Goal: Transaction & Acquisition: Purchase product/service

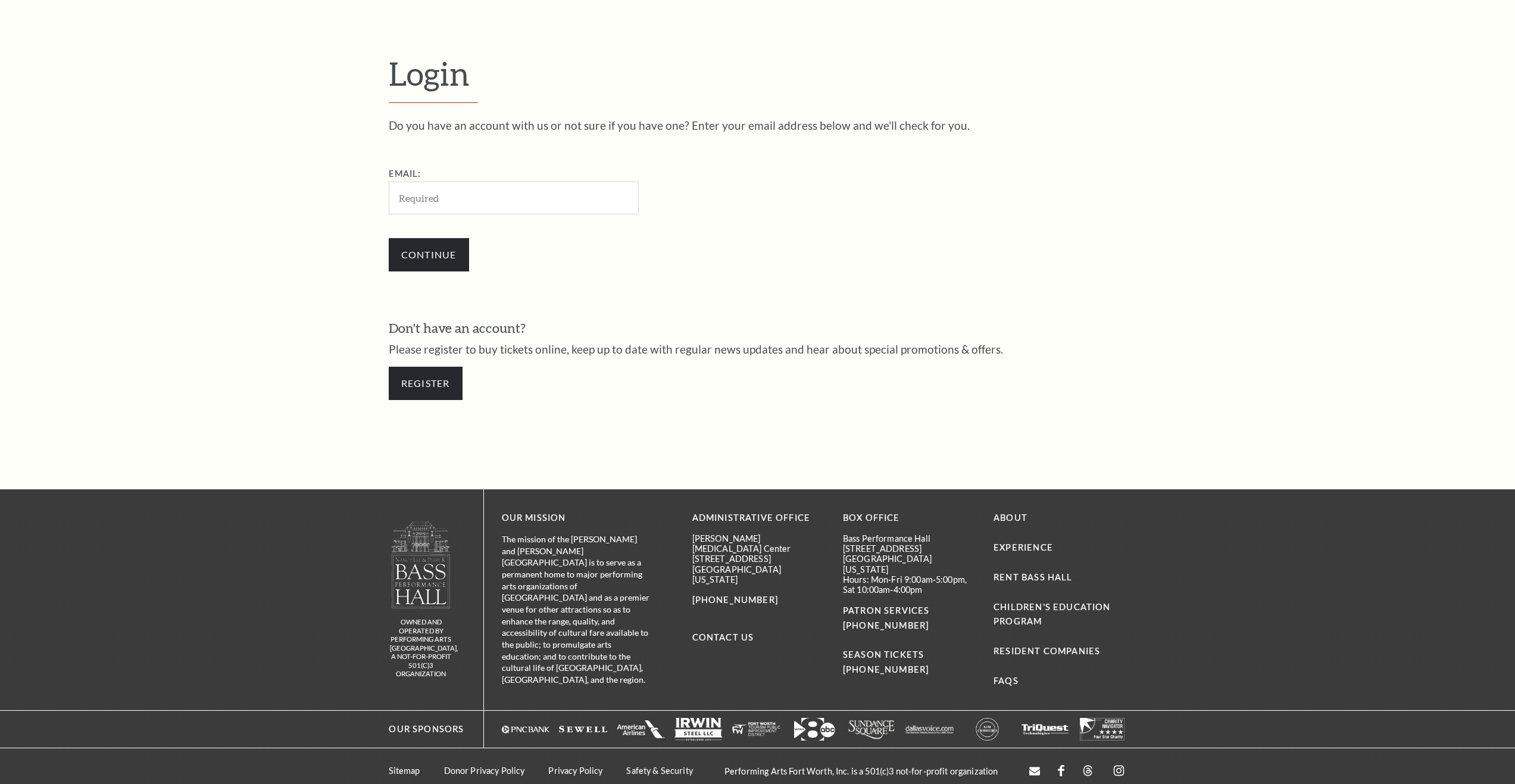
scroll to position [431, 0]
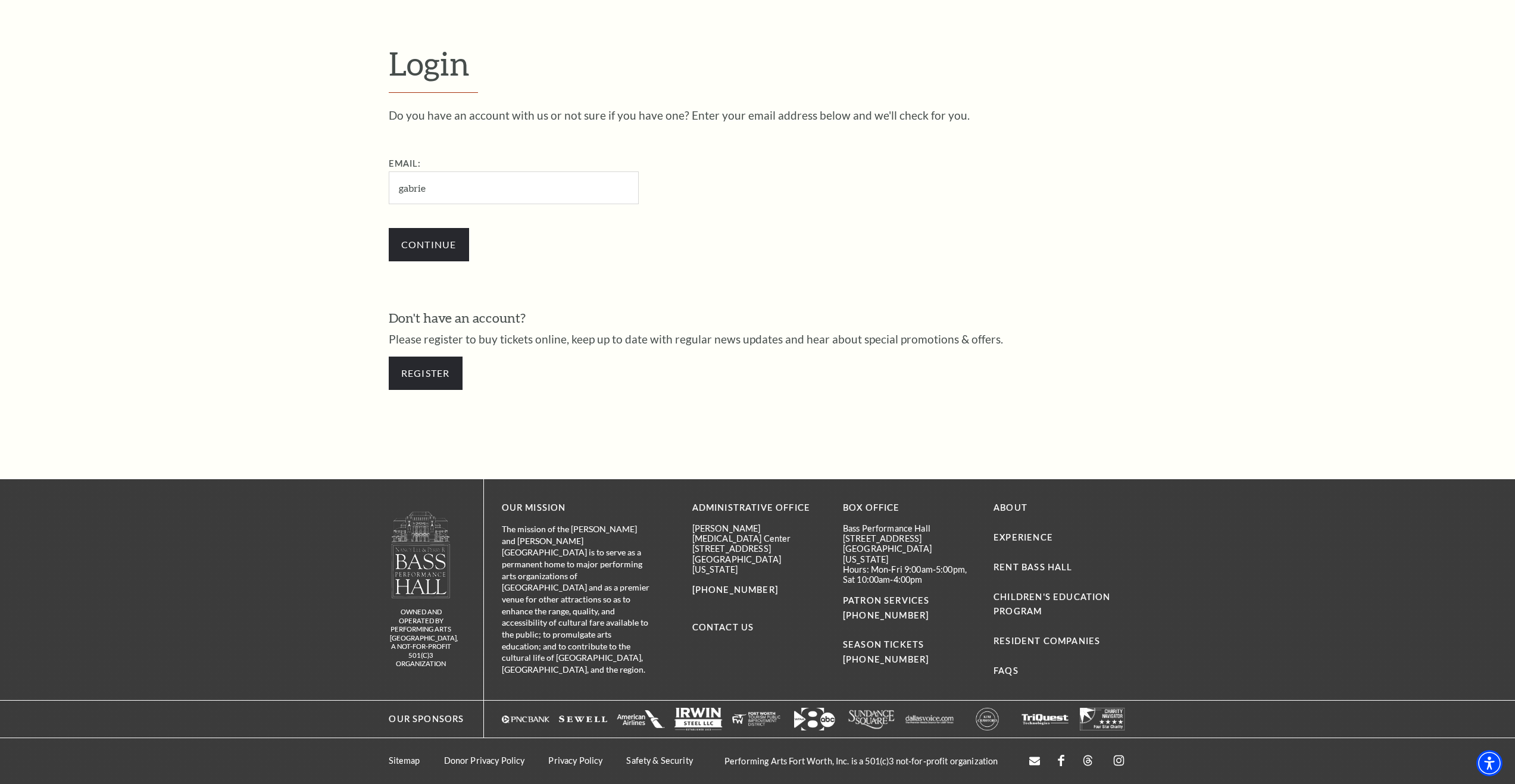
type input "gabrielle@bernhard.org"
click at [389, 228] on input "Continue" at bounding box center [429, 244] width 80 height 33
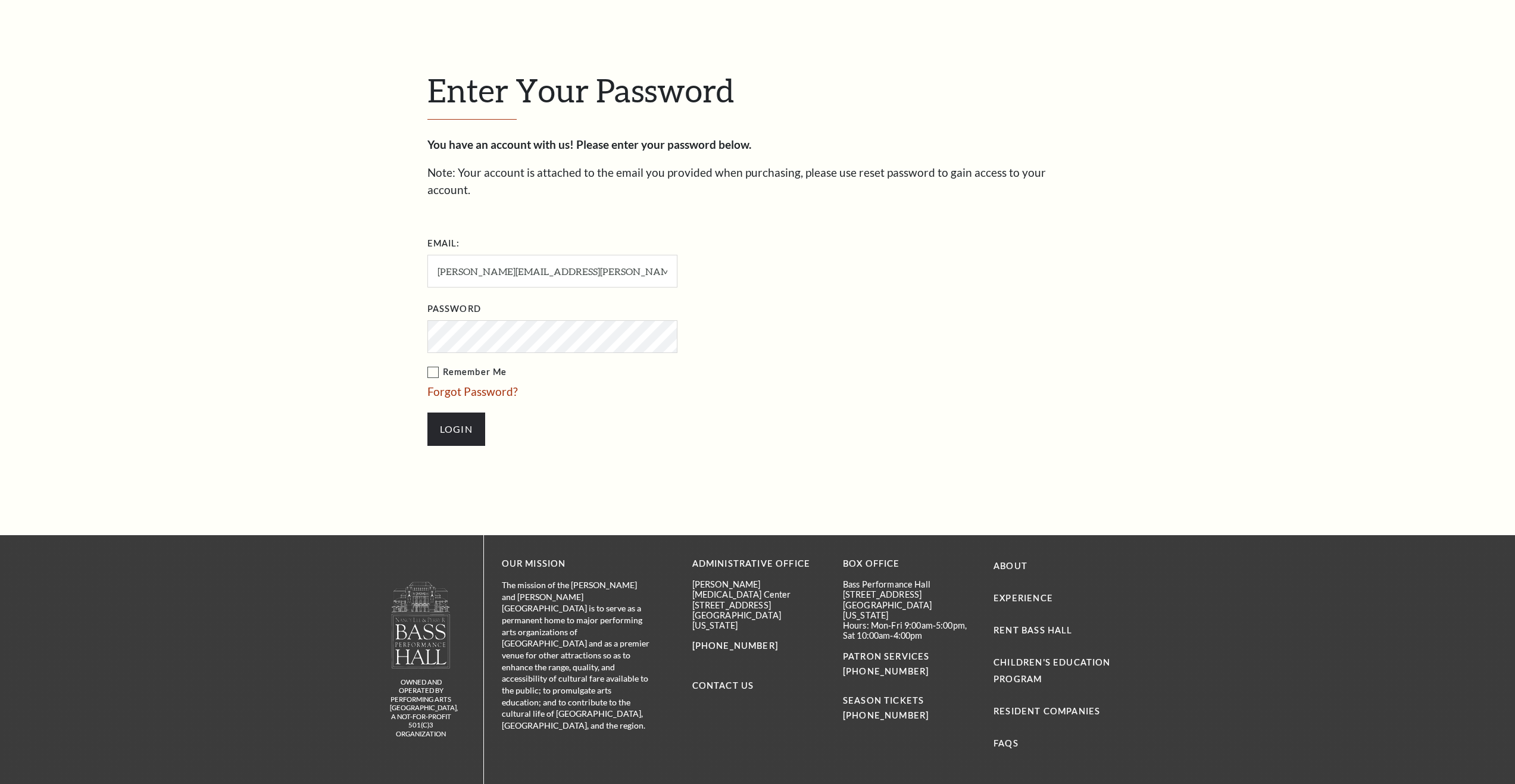
scroll to position [485, 0]
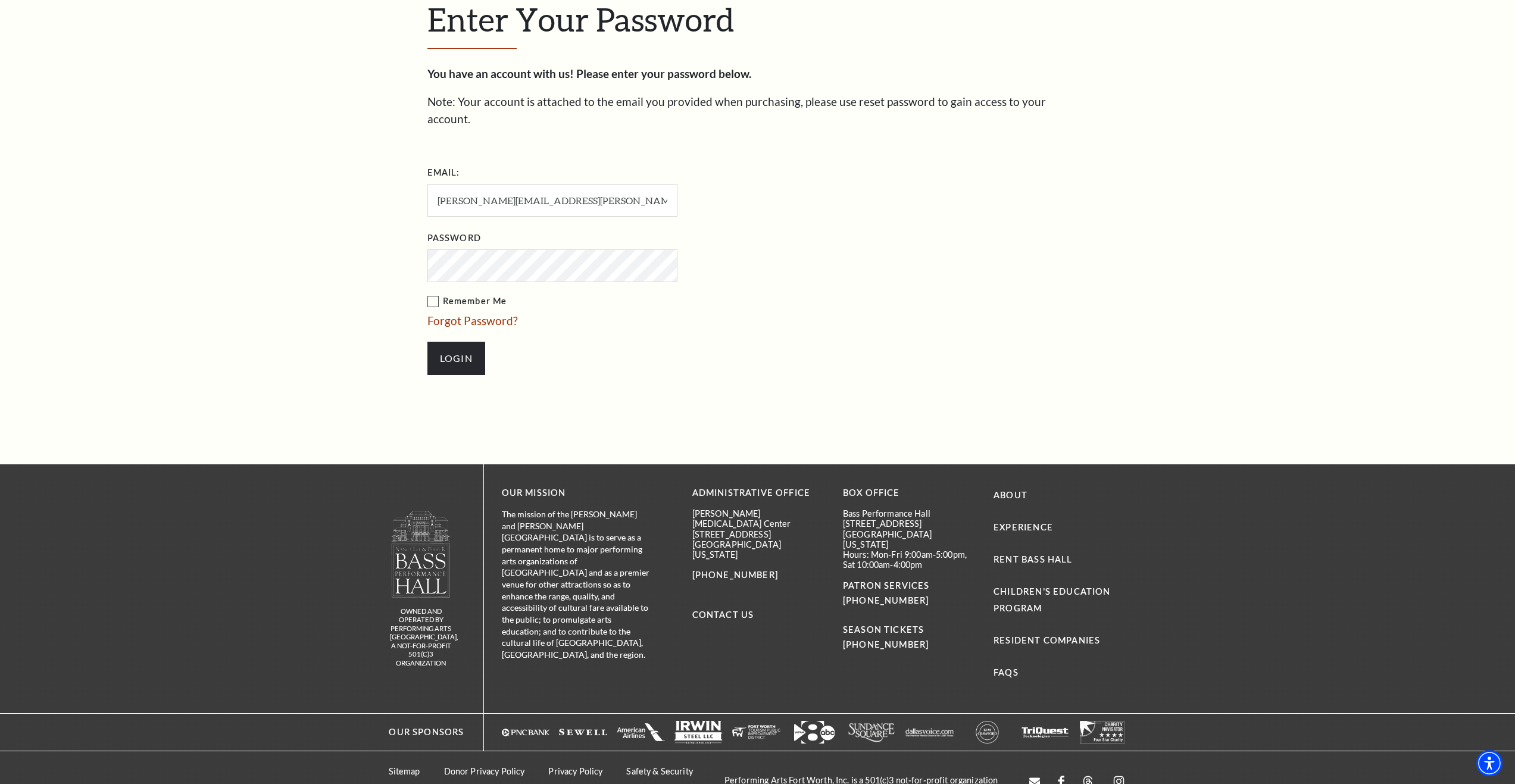
click at [428, 342] on input "Login" at bounding box center [457, 358] width 58 height 33
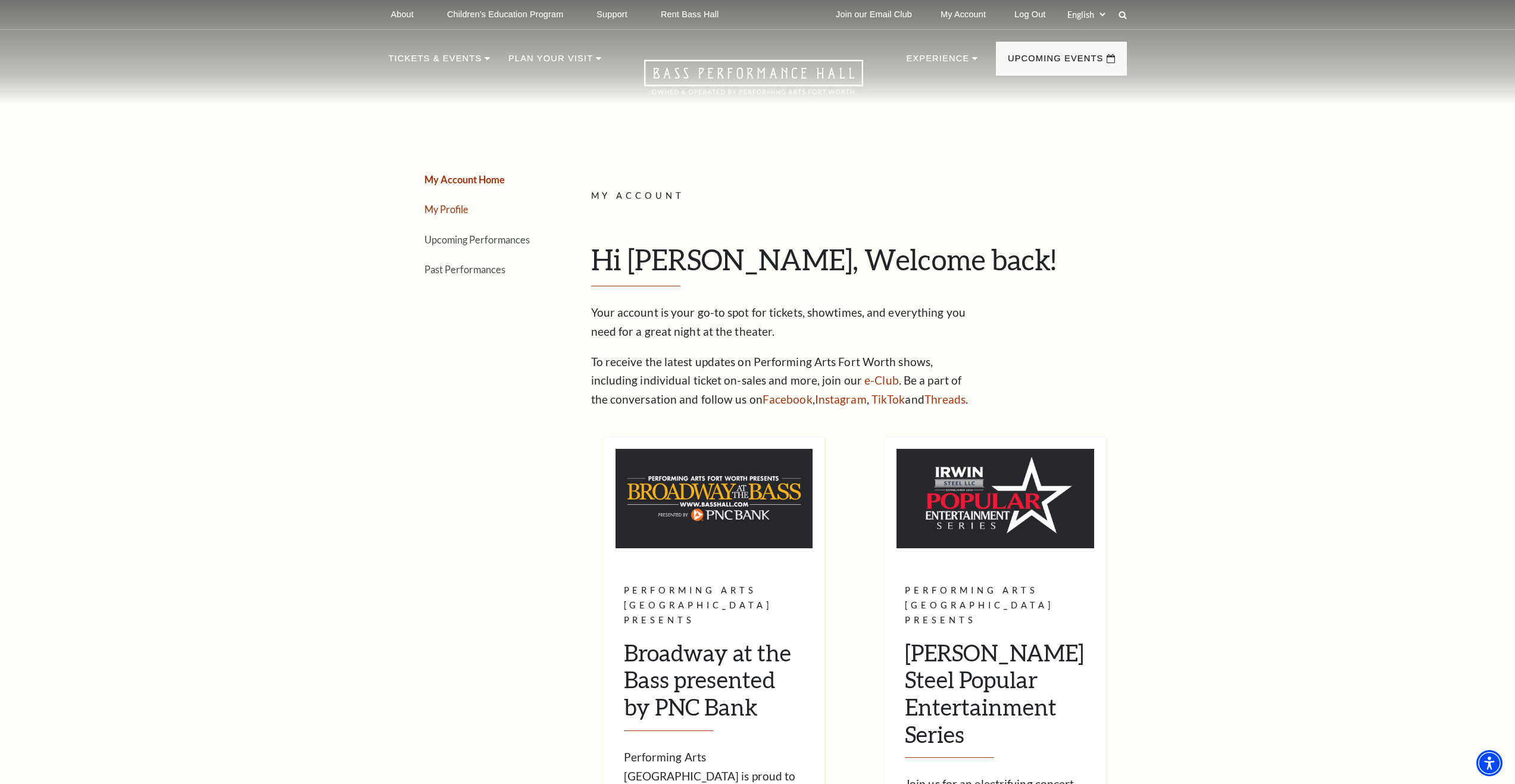
click at [451, 209] on link "My Profile" at bounding box center [446, 209] width 44 height 11
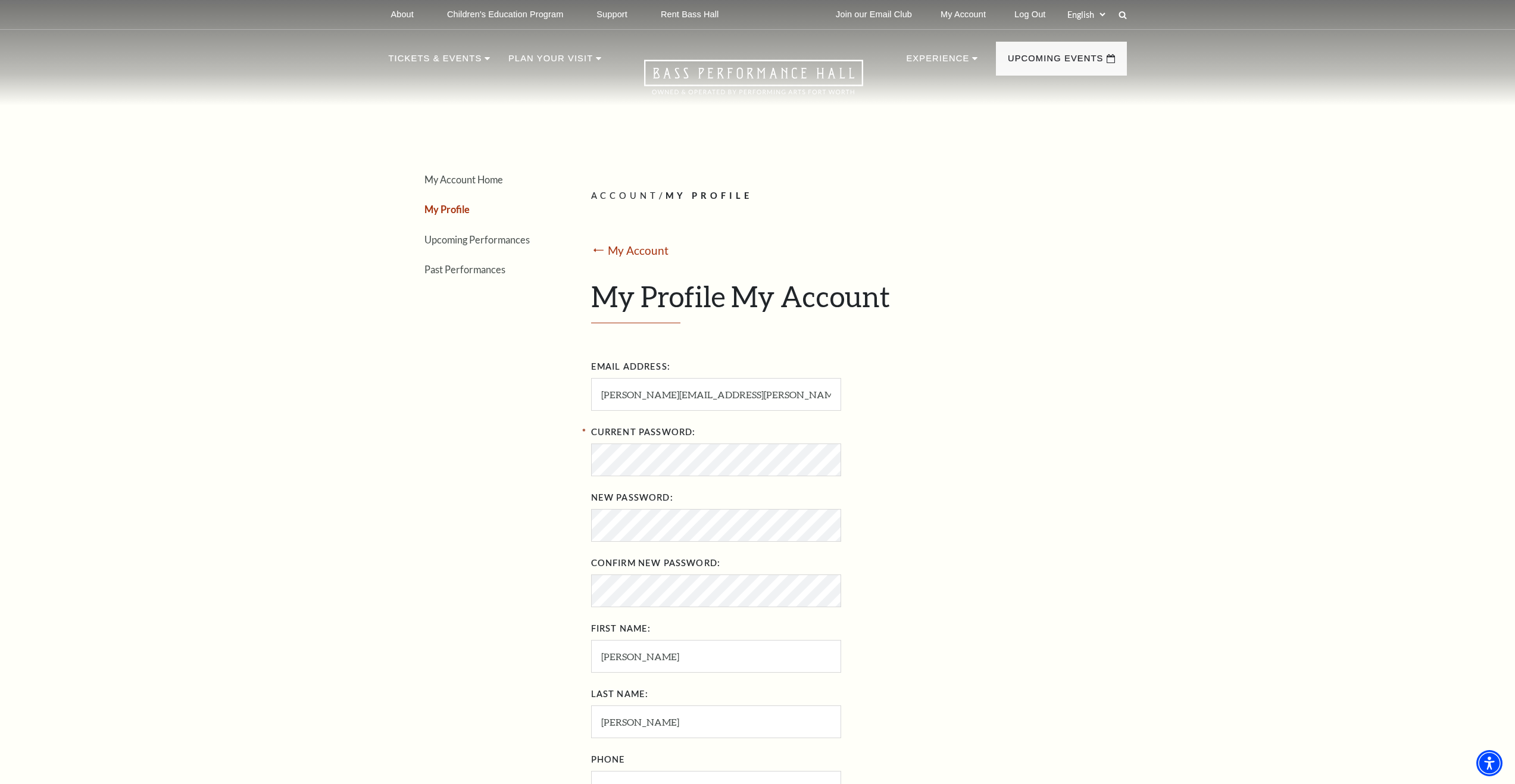
drag, startPoint x: 442, startPoint y: 213, endPoint x: 688, endPoint y: 261, distance: 250.6
click at [442, 213] on link "My Profile" at bounding box center [447, 209] width 45 height 11
click at [635, 257] on div "⭠ My Account" at bounding box center [854, 251] width 527 height 18
click at [624, 251] on link "My Account" at bounding box center [639, 250] width 62 height 14
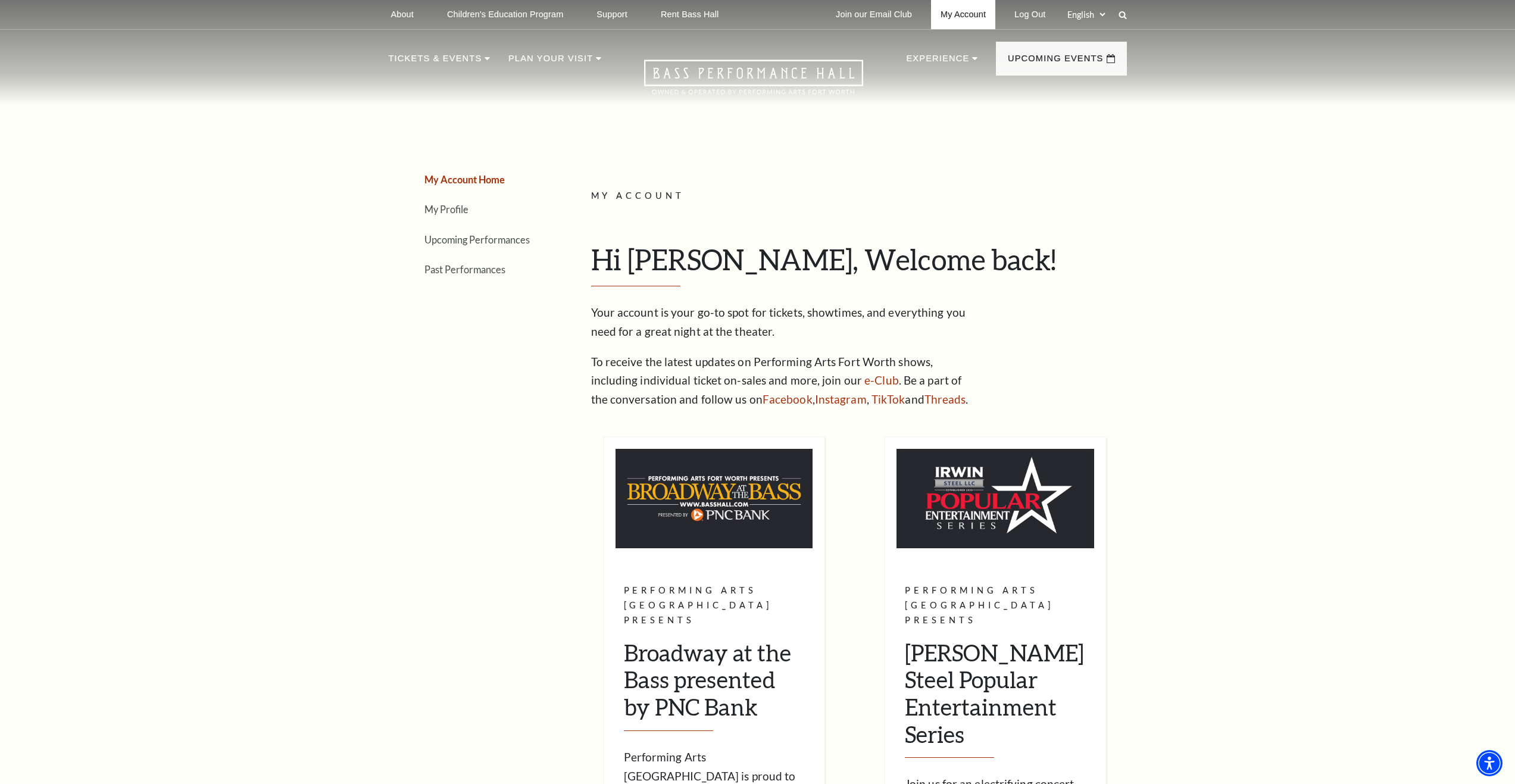
click at [964, 16] on link "My Account" at bounding box center [963, 14] width 65 height 29
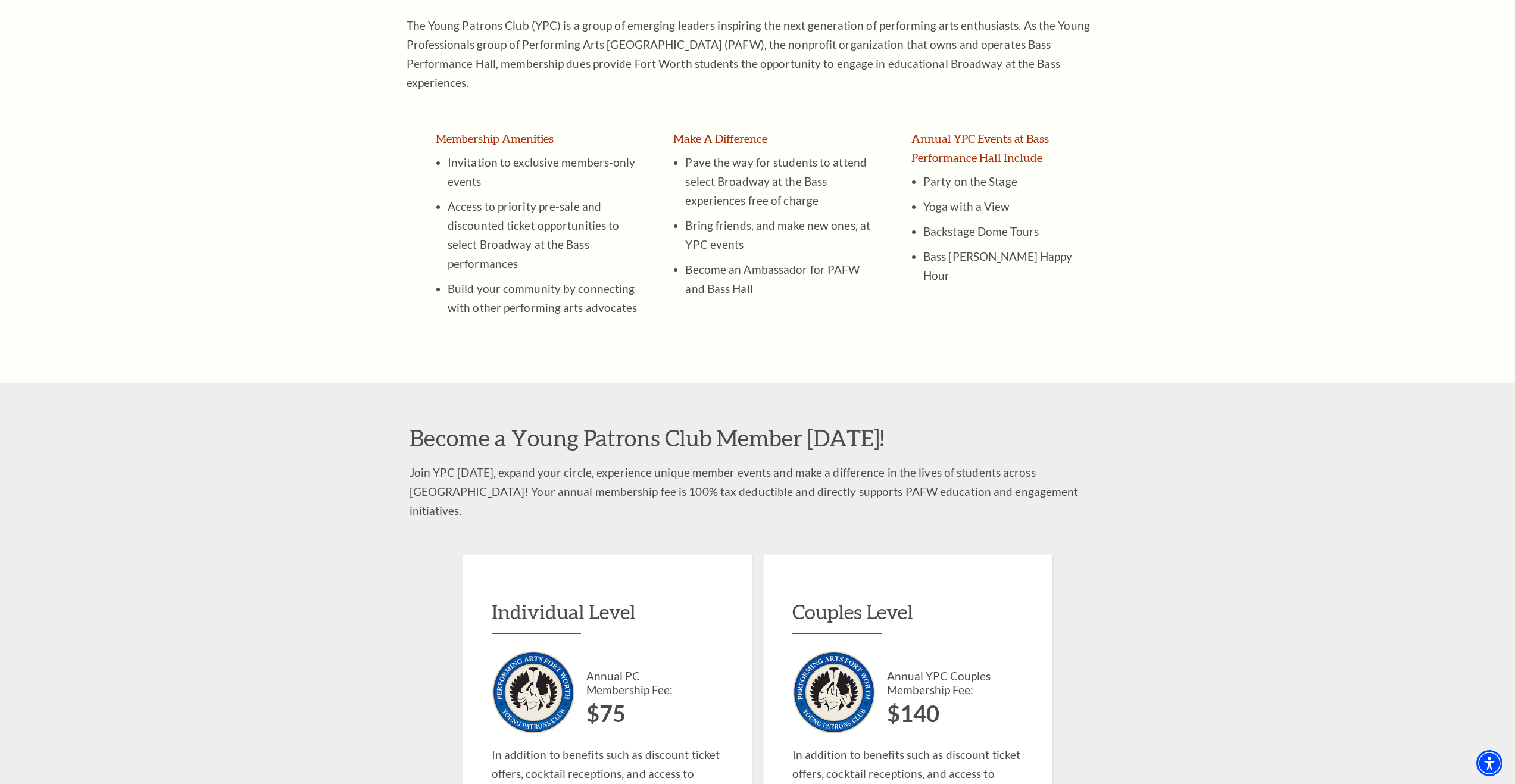
scroll to position [893, 0]
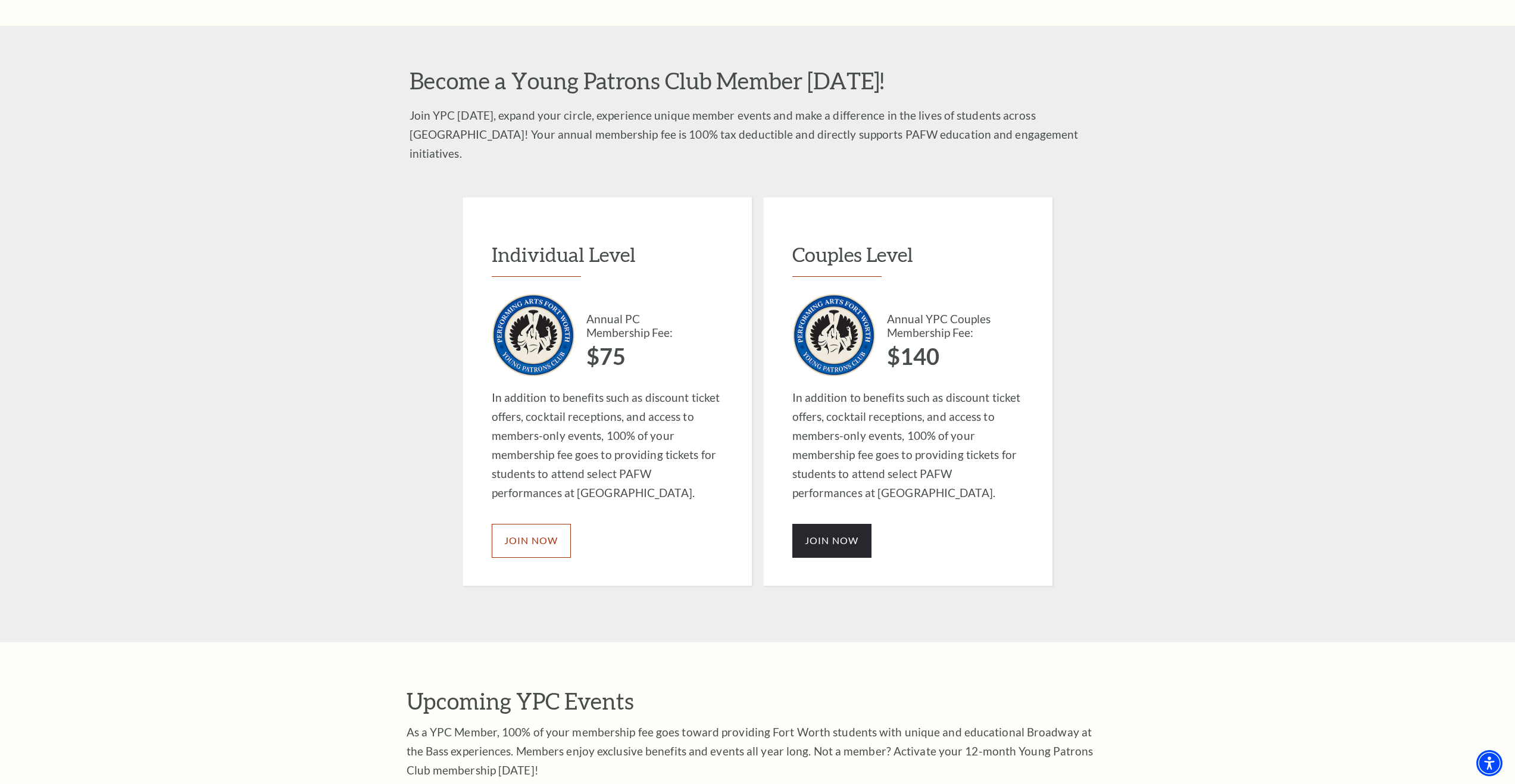
click at [521, 534] on span "JOIN NOW" at bounding box center [531, 540] width 54 height 11
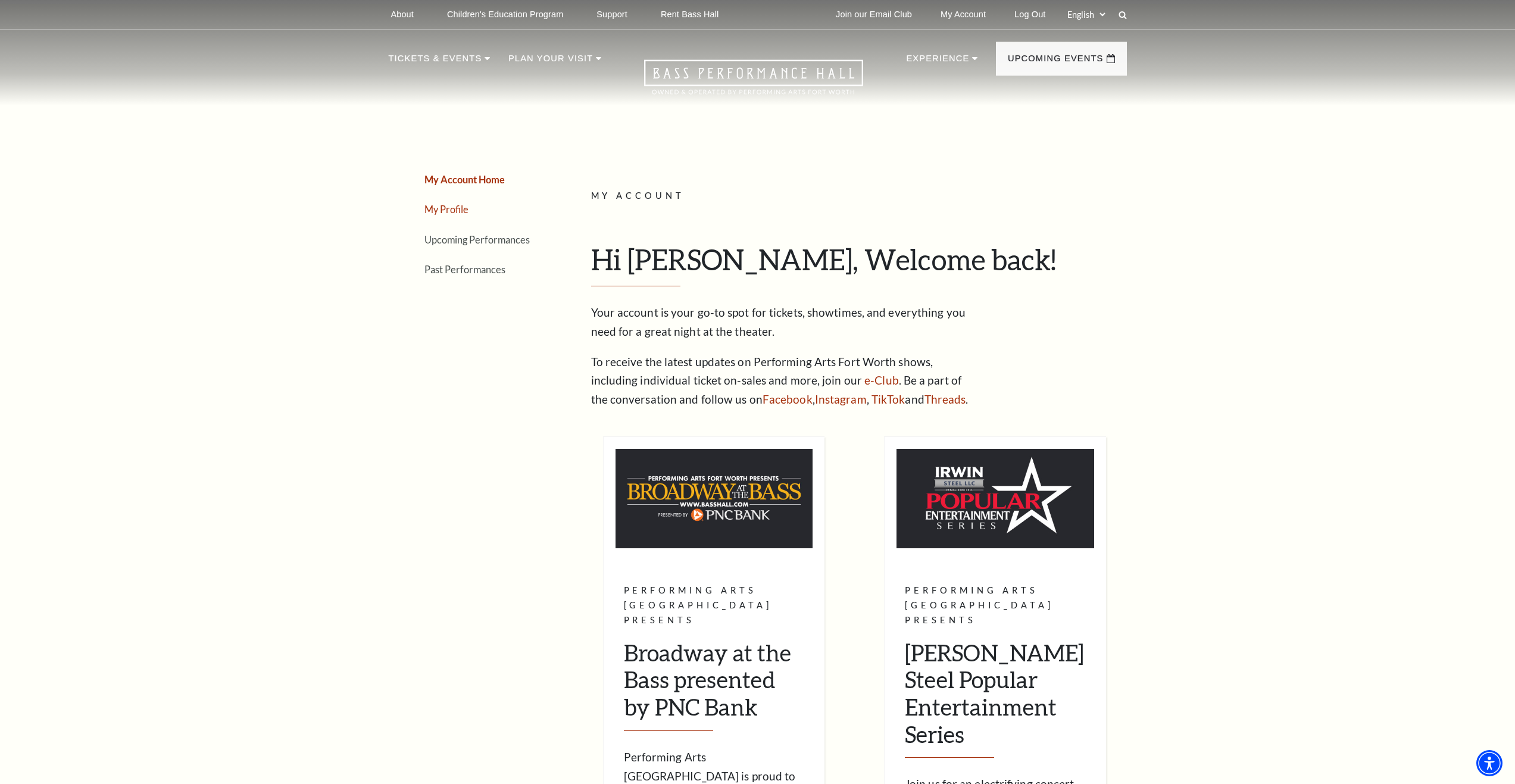
click at [460, 208] on link "My Profile" at bounding box center [446, 209] width 44 height 11
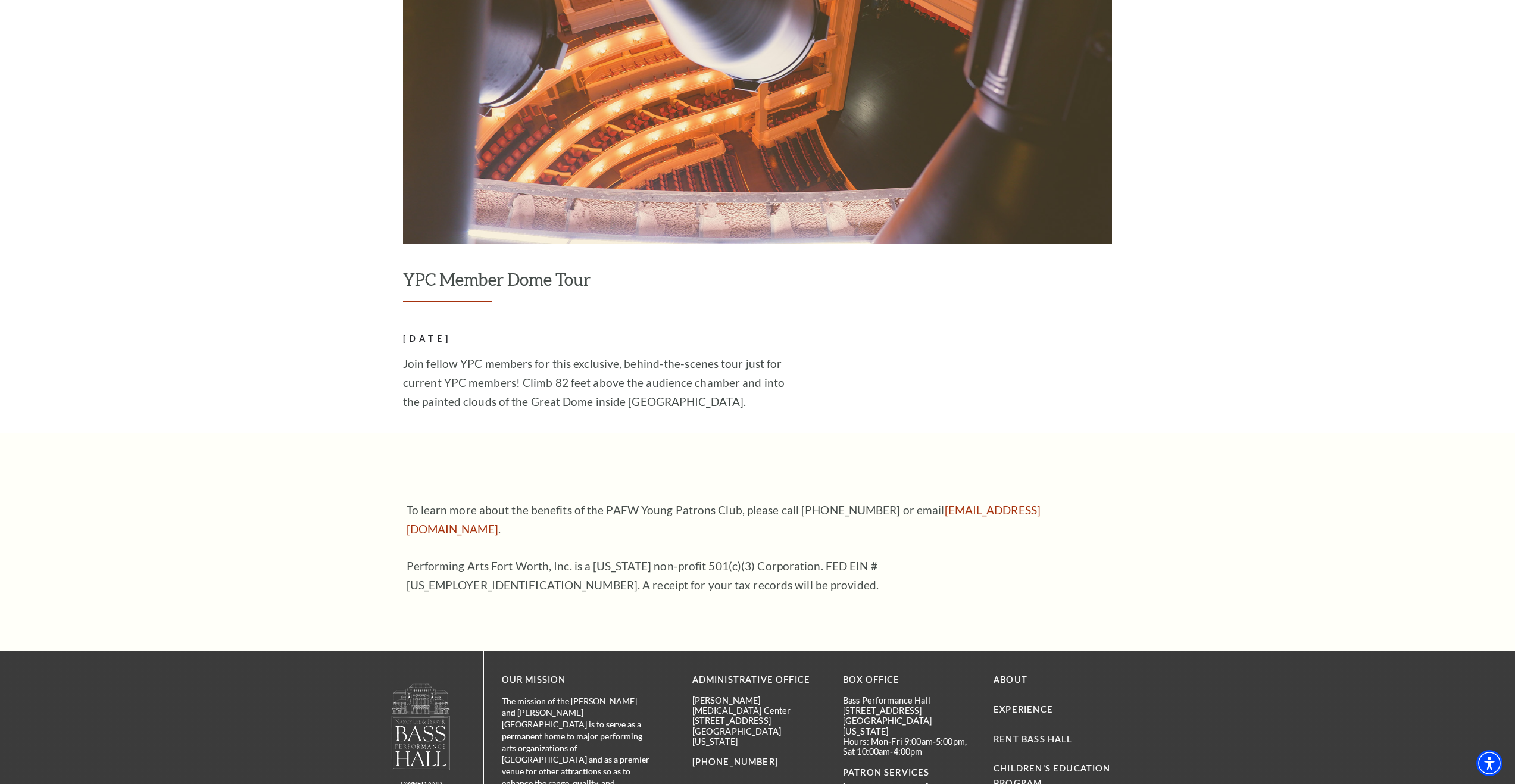
scroll to position [1845, 0]
